Goal: Task Accomplishment & Management: Complete application form

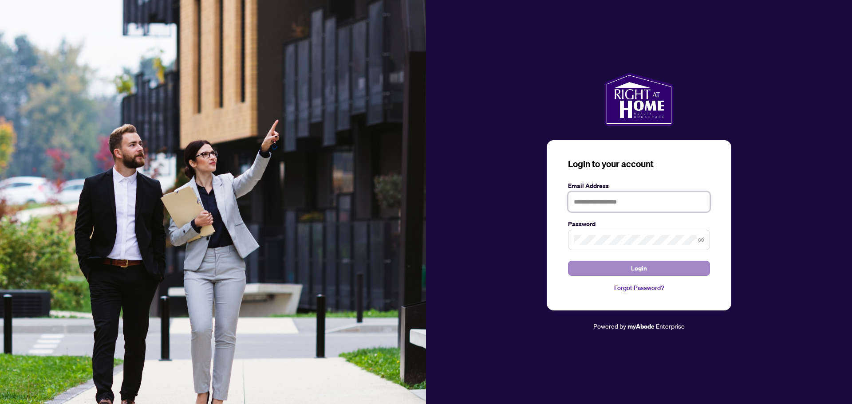
type input "**********"
click at [595, 272] on button "Login" at bounding box center [639, 268] width 142 height 15
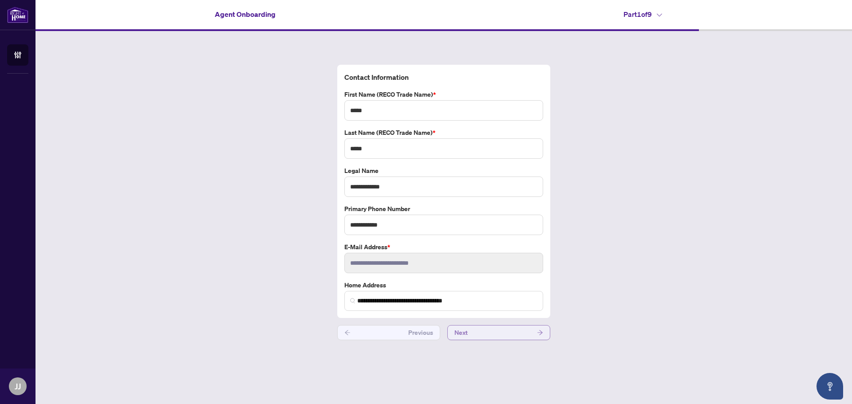
click at [495, 335] on button "Next" at bounding box center [498, 332] width 103 height 15
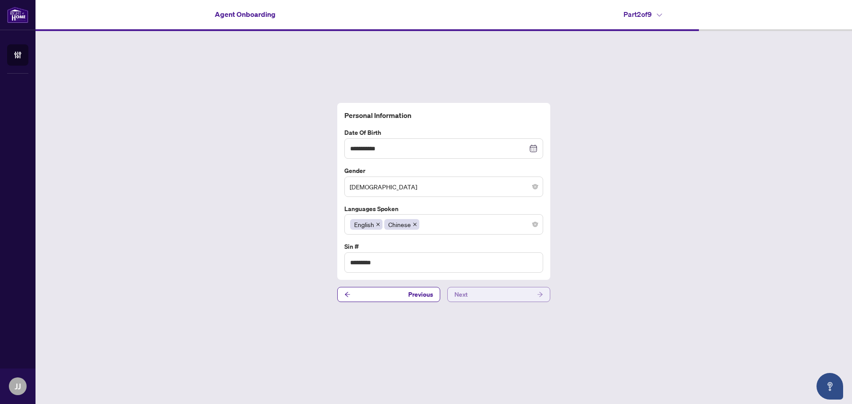
click at [492, 299] on button "Next" at bounding box center [498, 294] width 103 height 15
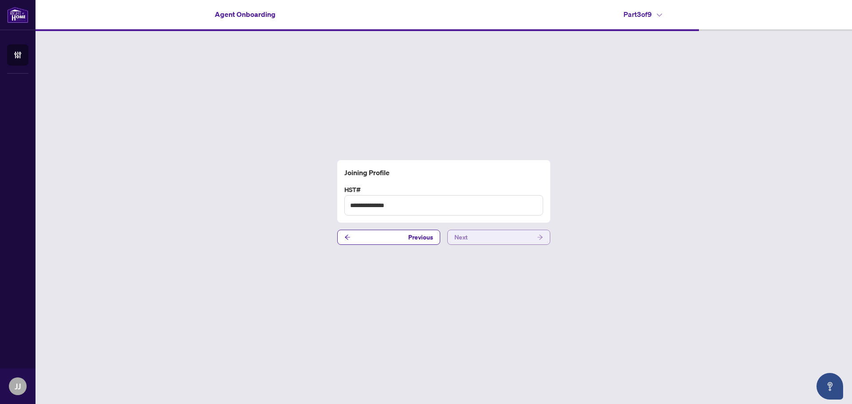
click at [486, 237] on button "Next" at bounding box center [498, 237] width 103 height 15
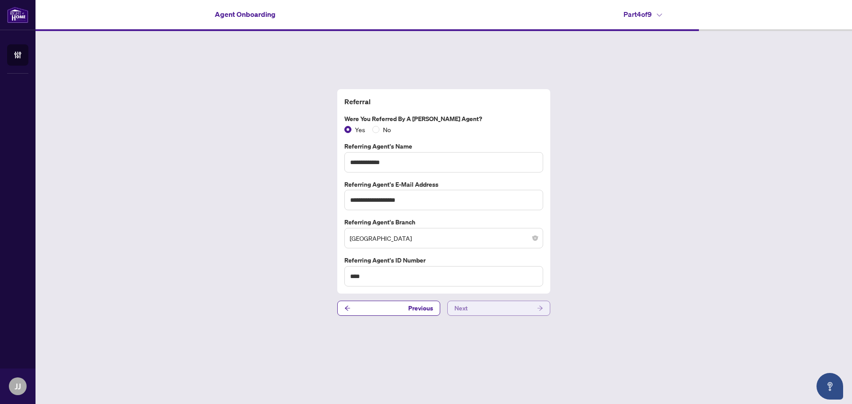
click at [465, 309] on span "Next" at bounding box center [460, 308] width 13 height 14
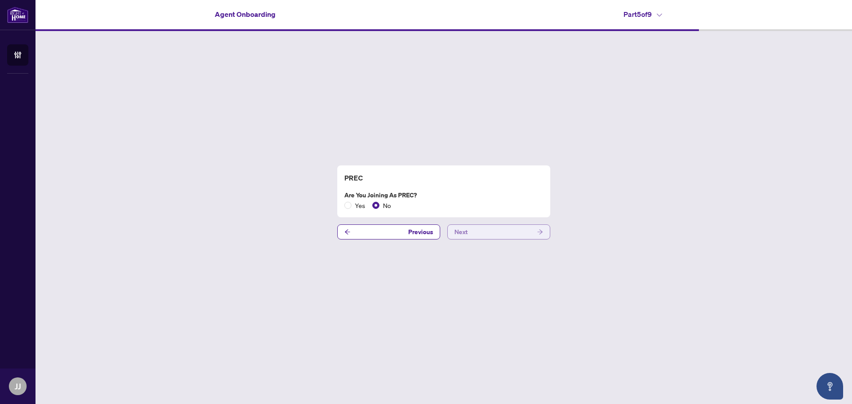
click at [469, 228] on button "Next" at bounding box center [498, 231] width 103 height 15
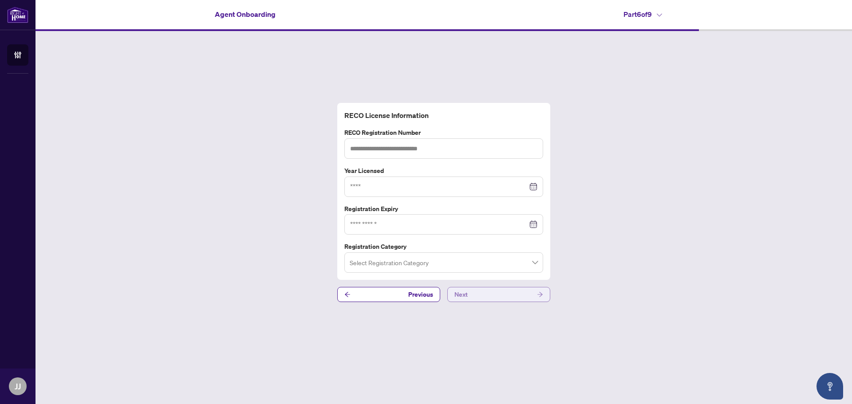
click at [484, 299] on button "Next" at bounding box center [498, 294] width 103 height 15
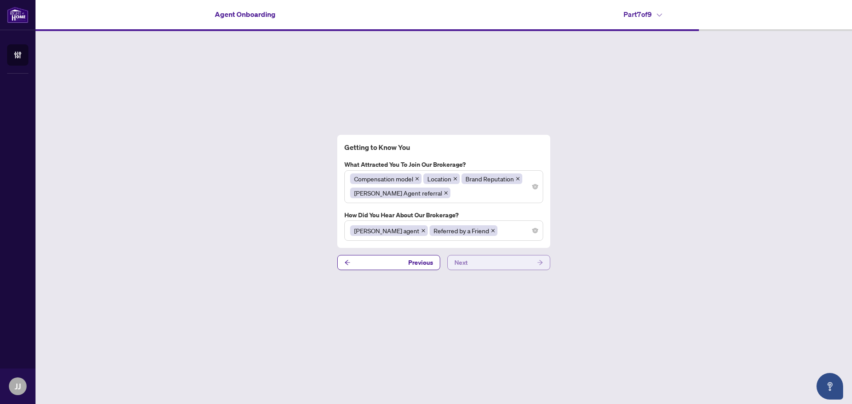
click at [481, 267] on button "Next" at bounding box center [498, 262] width 103 height 15
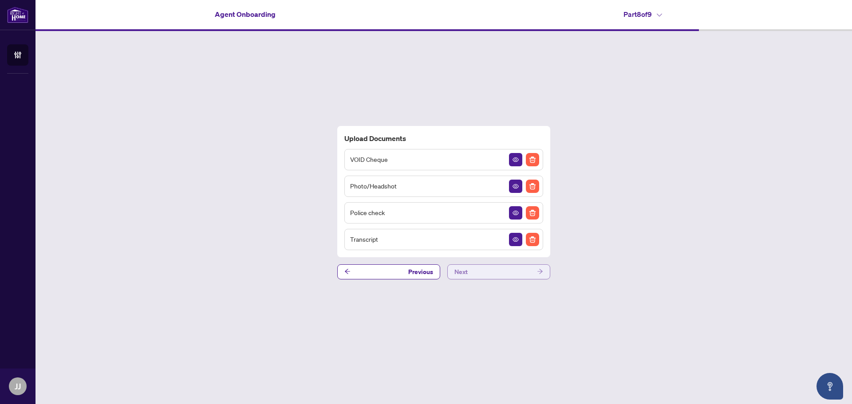
click at [499, 276] on button "Next" at bounding box center [498, 271] width 103 height 15
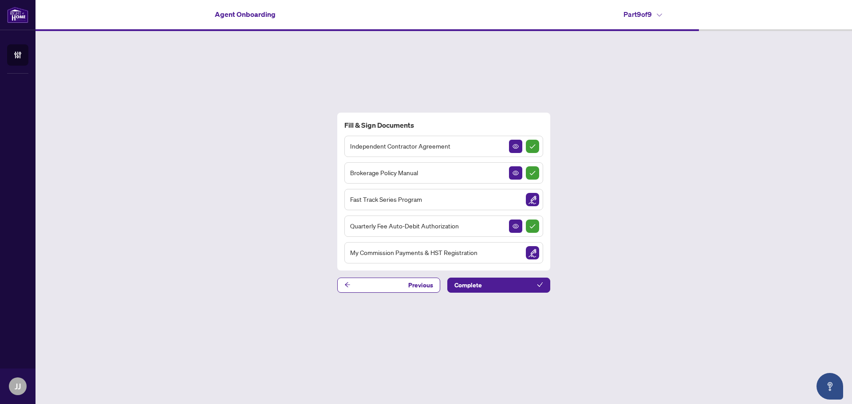
click at [533, 198] on img "Sign Document" at bounding box center [532, 199] width 13 height 13
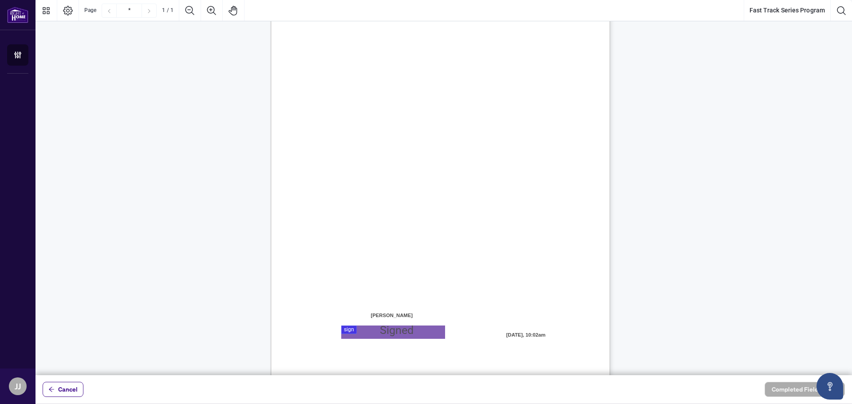
scroll to position [103, 0]
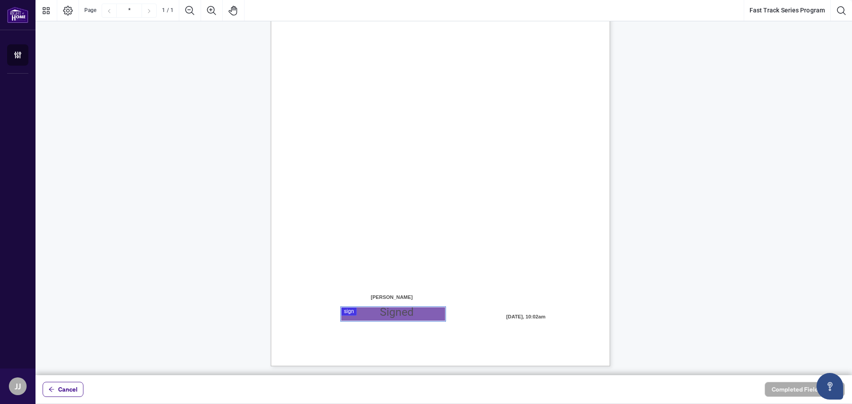
click at [353, 313] on div at bounding box center [443, 187] width 816 height 375
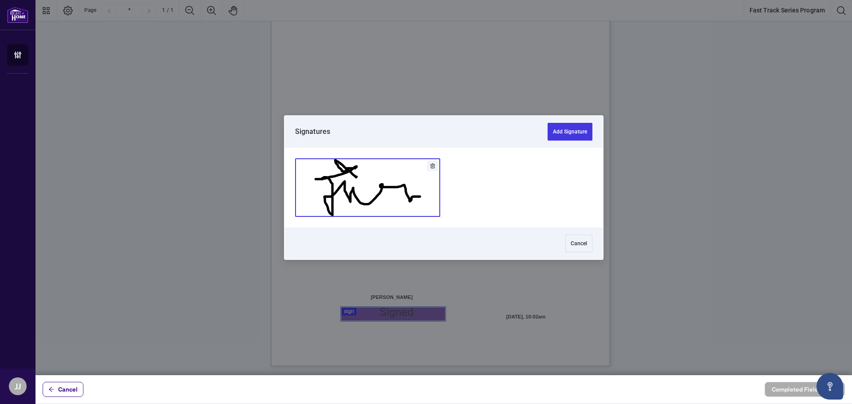
click at [371, 197] on button "Add Signature" at bounding box center [367, 188] width 144 height 58
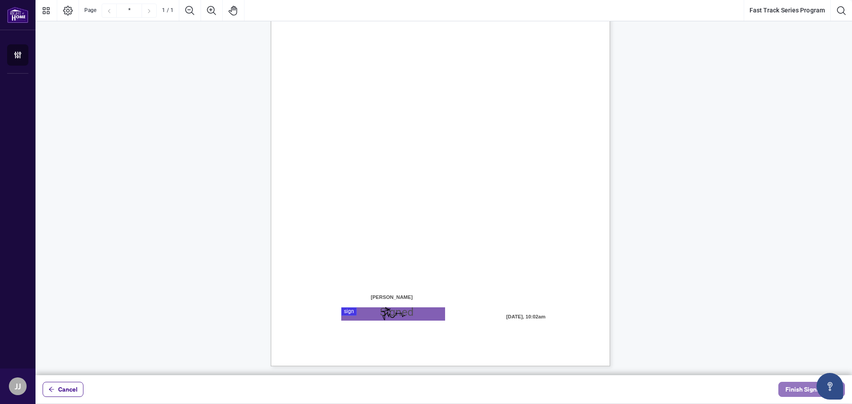
click at [797, 389] on span "Finish Signing" at bounding box center [805, 389] width 40 height 14
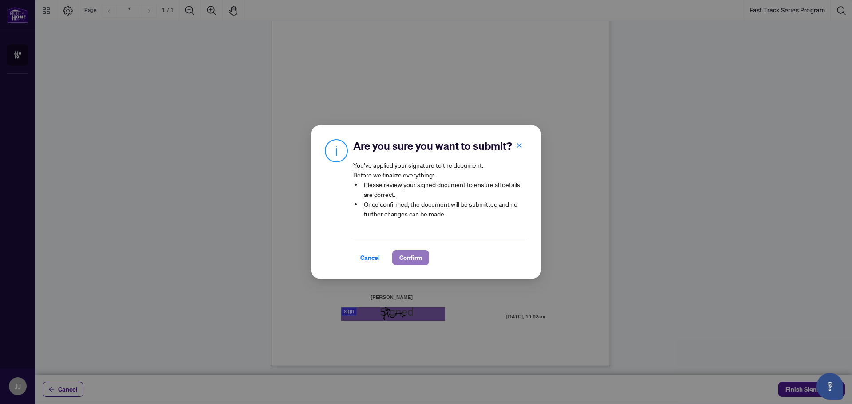
click at [412, 259] on span "Confirm" at bounding box center [410, 258] width 23 height 14
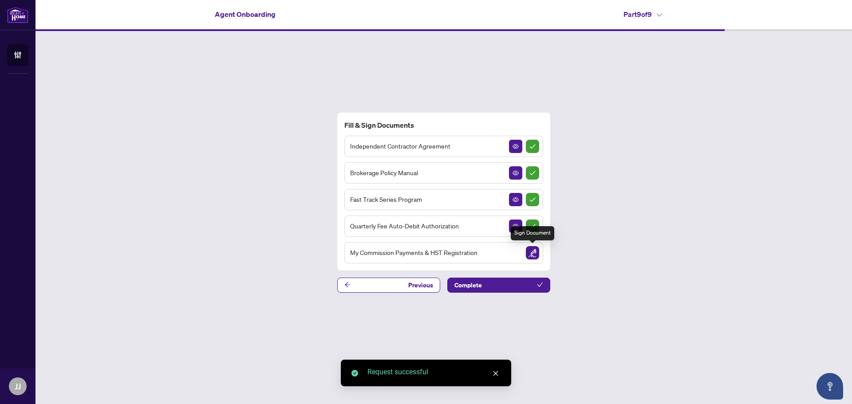
click at [532, 255] on img "Sign Document" at bounding box center [532, 252] width 13 height 13
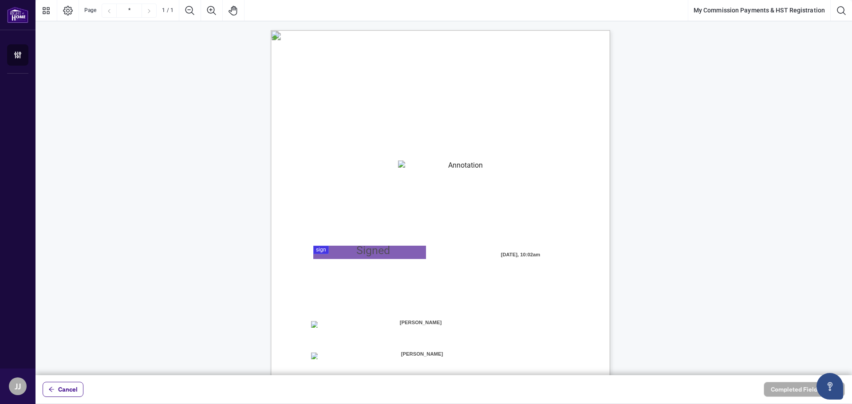
click at [394, 262] on div "MY COMMISSION PAYMENTS AND HST REGISTRATION For Right at Home Realty to pay out…" at bounding box center [483, 304] width 424 height 549
click at [383, 247] on div at bounding box center [443, 187] width 816 height 375
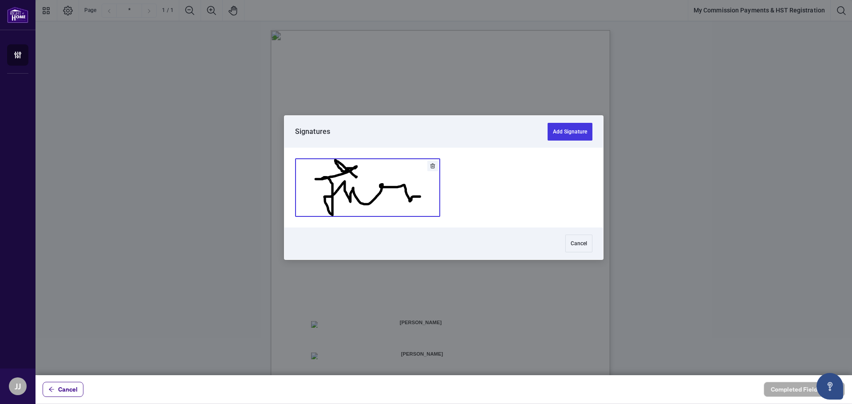
click at [378, 205] on button "Add Signature" at bounding box center [367, 188] width 144 height 58
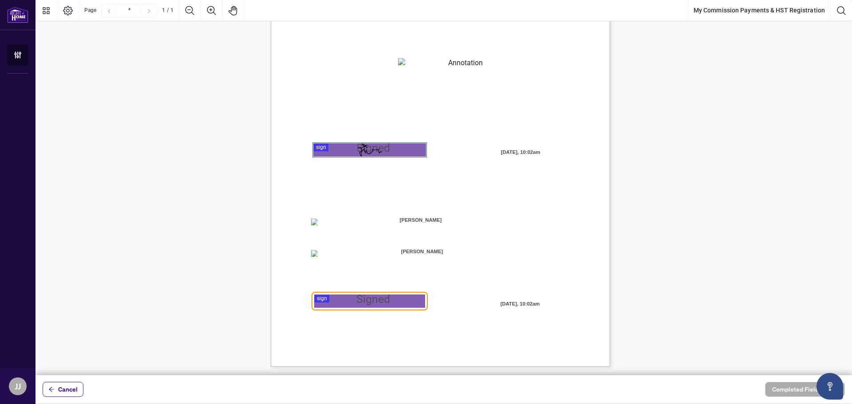
scroll to position [103, 0]
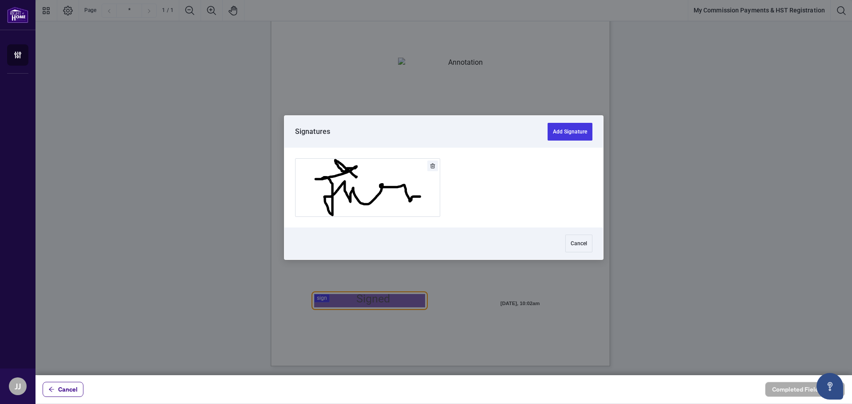
click at [393, 302] on div at bounding box center [443, 187] width 816 height 375
click at [413, 181] on button "Add Signature" at bounding box center [367, 188] width 144 height 58
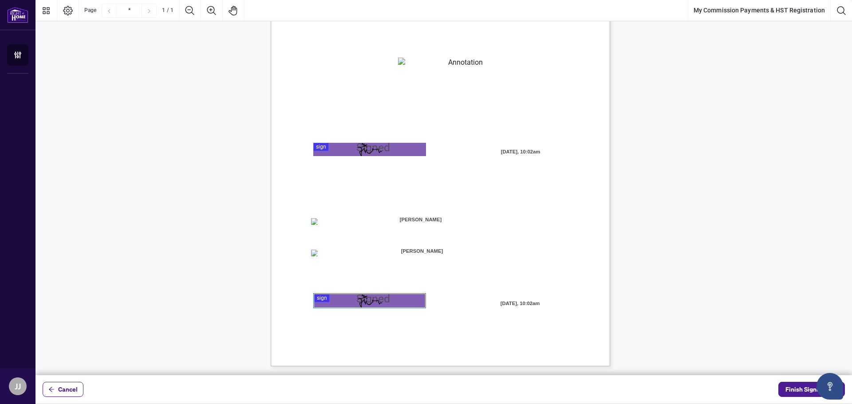
drag, startPoint x: 437, startPoint y: 217, endPoint x: 570, endPoint y: 249, distance: 136.3
click at [558, 250] on span "do not wish to use the Direct" at bounding box center [525, 254] width 66 height 8
click at [480, 67] on textarea "01JYSKAFNP7KT963GEJ3KVZWMN" at bounding box center [461, 64] width 127 height 13
click at [480, 59] on textarea "01JYSKAFNP7KT963GEJ3KVZWMN" at bounding box center [462, 64] width 128 height 13
drag, startPoint x: 479, startPoint y: 60, endPoint x: 477, endPoint y: 65, distance: 4.8
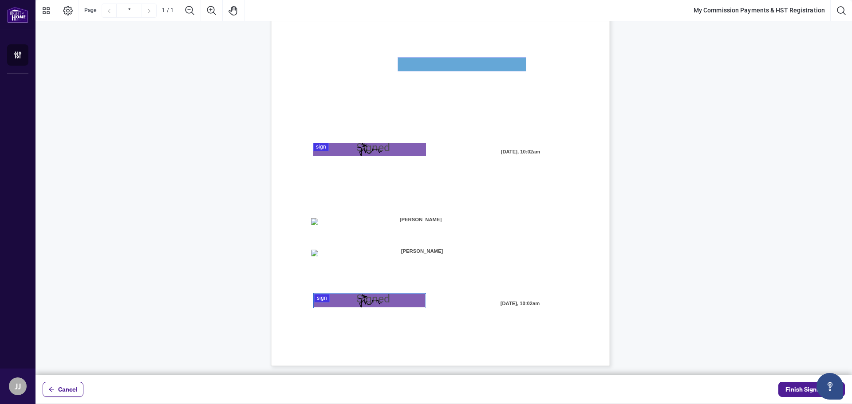
click at [477, 64] on textarea "01JYSKAFNP7KT963GEJ3KVZWMN" at bounding box center [462, 64] width 128 height 13
click at [477, 65] on textarea "01JYSKAFNP7KT963GEJ3KVZWMN" at bounding box center [462, 64] width 128 height 13
click at [421, 68] on textarea "01JYSKAFNP7KT963GEJ3KVZWMN" at bounding box center [462, 64] width 128 height 13
click at [421, 63] on textarea "01JYSKAFNP7KT963GEJ3KVZWMN" at bounding box center [462, 64] width 128 height 13
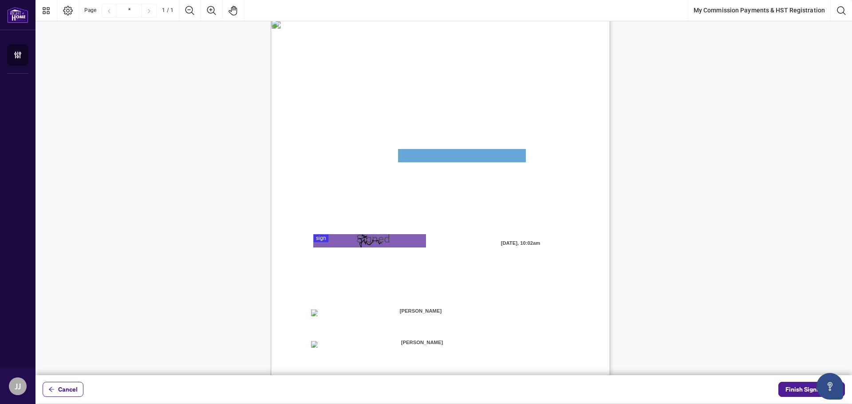
scroll to position [0, 0]
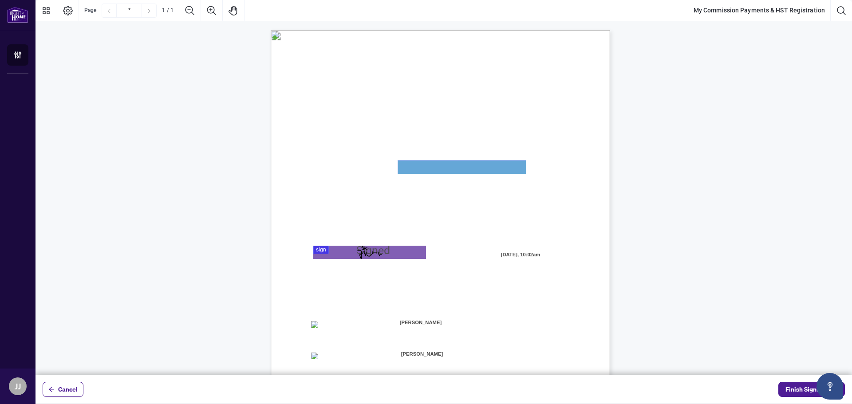
click at [449, 167] on textarea "01JYSKAFNP7KT963GEJ3KVZWMN" at bounding box center [462, 167] width 128 height 13
click at [447, 166] on textarea "01JYSKAFNP7KT963GEJ3KVZWMN" at bounding box center [462, 167] width 128 height 13
drag, startPoint x: 447, startPoint y: 166, endPoint x: 424, endPoint y: 164, distance: 23.1
click at [424, 164] on textarea "01JYSKAFNP7KT963GEJ3KVZWMN" at bounding box center [462, 167] width 128 height 13
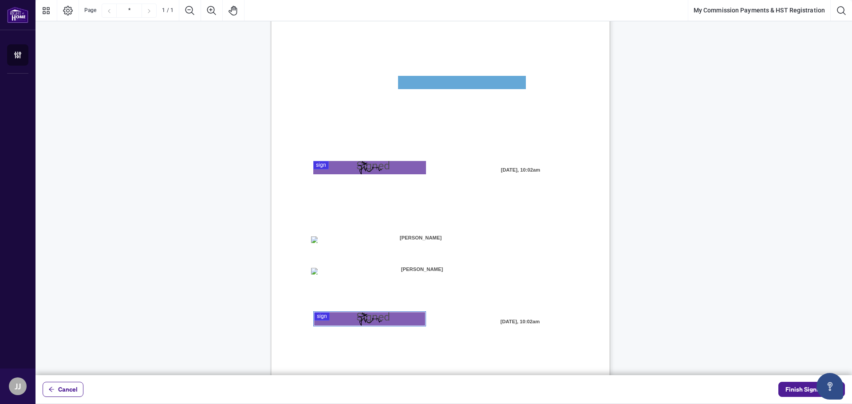
scroll to position [103, 0]
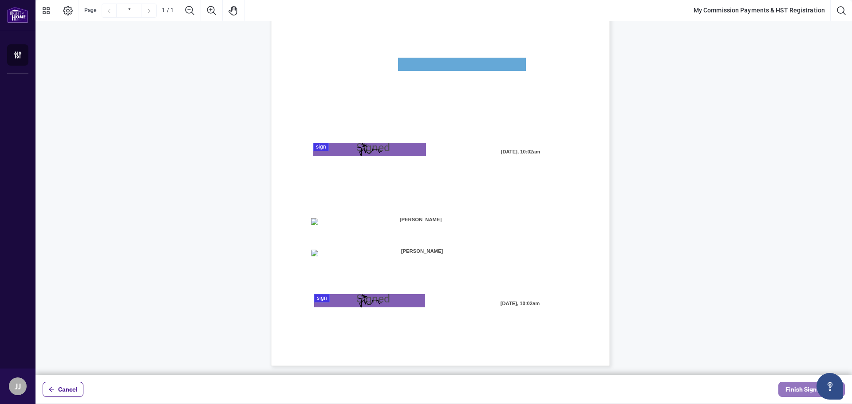
click at [794, 390] on span "Finish Signing" at bounding box center [805, 389] width 40 height 14
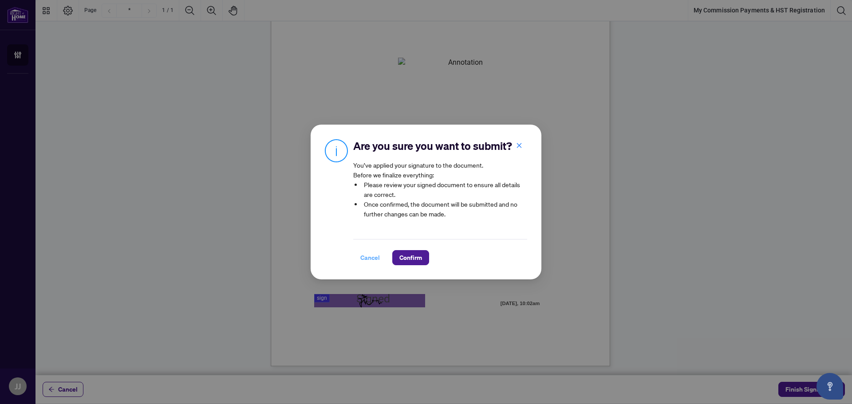
click at [368, 260] on span "Cancel" at bounding box center [370, 258] width 20 height 14
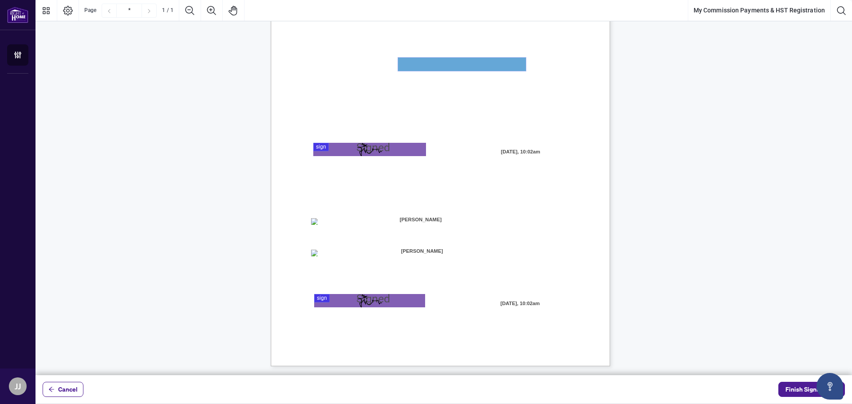
click at [404, 61] on textarea "01JYSKAFNP7KT963GEJ3KVZWMN" at bounding box center [462, 64] width 128 height 13
click at [404, 63] on textarea "01JYSKAFNP7KT963GEJ3KVZWMN" at bounding box center [462, 64] width 128 height 13
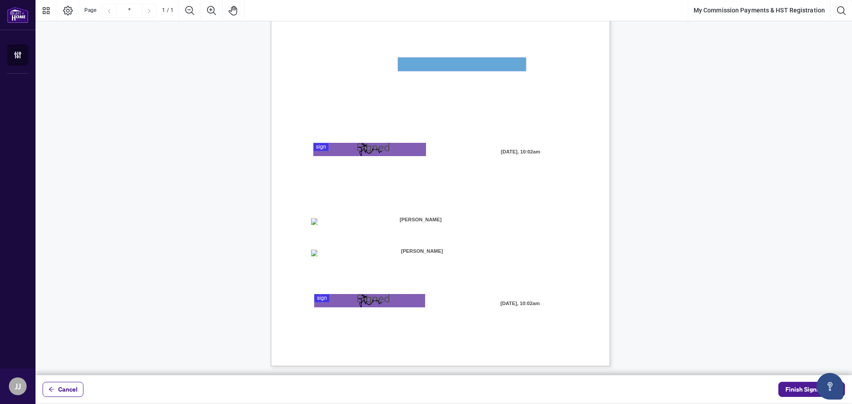
click at [429, 66] on textarea "01JYSKAFNP7KT963GEJ3KVZWMN" at bounding box center [462, 64] width 128 height 13
click at [430, 66] on textarea "01JYSKAFNP7KT963GEJ3KVZWMN" at bounding box center [462, 64] width 128 height 13
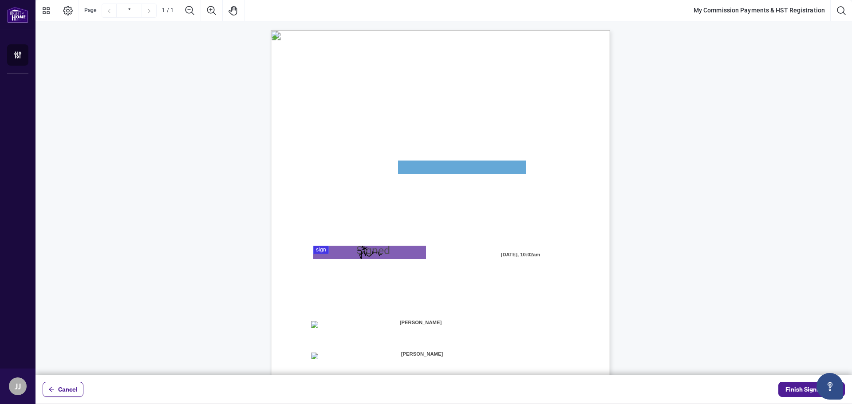
click at [388, 169] on span "My HST Registration Number is:" at bounding box center [349, 172] width 77 height 8
click at [388, 170] on span "My HST Registration Number is:" at bounding box center [349, 172] width 77 height 8
click at [520, 168] on textarea "01JYSKAFNP7KT963GEJ3KVZWMN" at bounding box center [461, 167] width 127 height 13
click at [509, 164] on textarea "01JYSKAFNP7KT963GEJ3KVZWMN" at bounding box center [462, 167] width 128 height 13
click at [789, 390] on span "Finish Signing" at bounding box center [805, 389] width 40 height 14
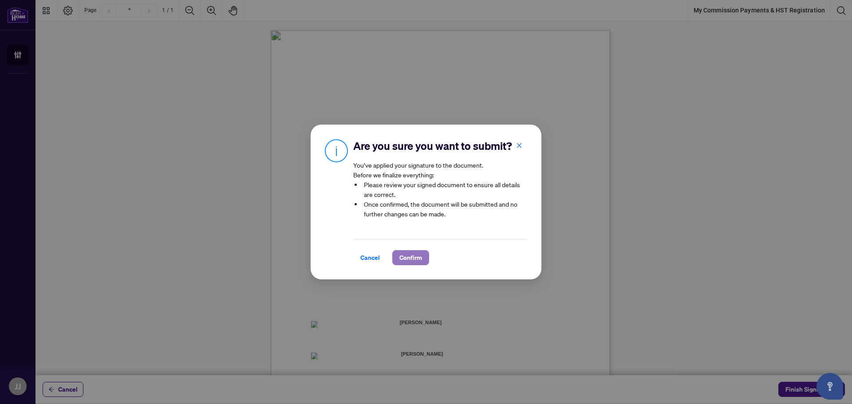
click at [409, 261] on span "Confirm" at bounding box center [410, 258] width 23 height 14
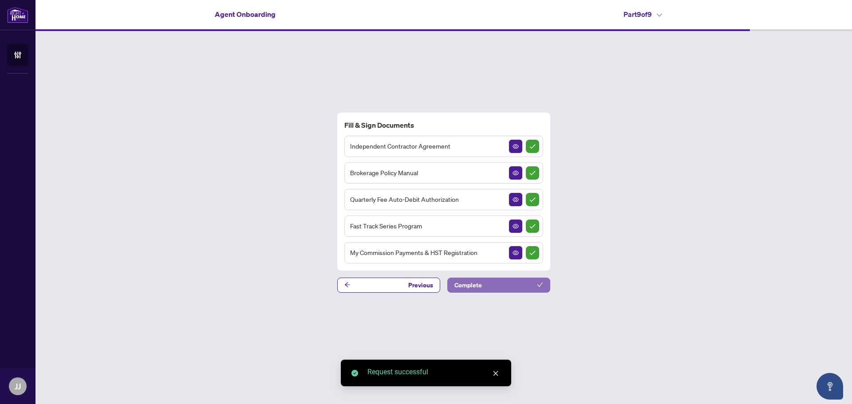
click at [492, 287] on button "Complete" at bounding box center [498, 285] width 103 height 15
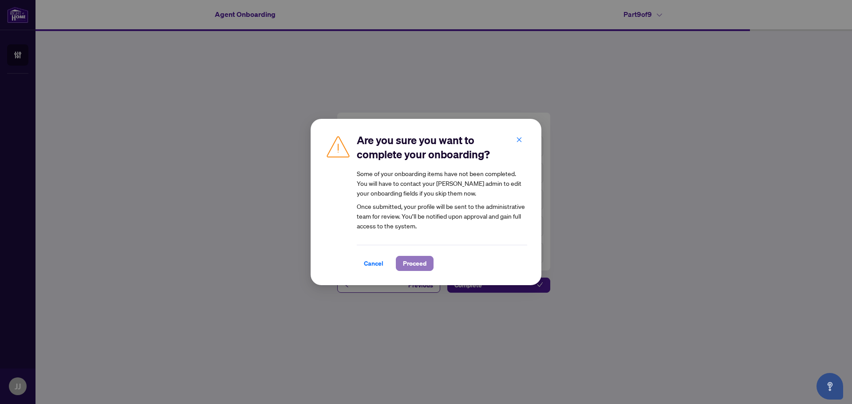
click at [421, 260] on span "Proceed" at bounding box center [415, 263] width 24 height 14
